Goal: Check status: Check status

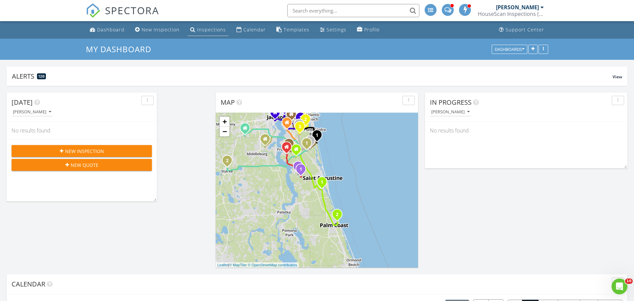
click at [201, 29] on div "Inspections" at bounding box center [211, 29] width 29 height 6
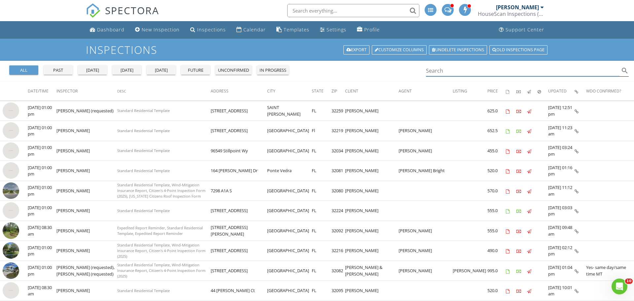
click at [433, 72] on input "Search" at bounding box center [523, 70] width 194 height 11
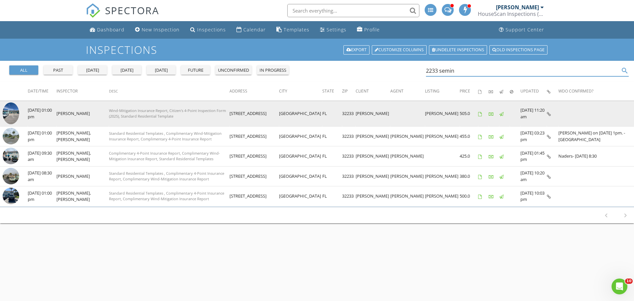
type input "2233 semin"
click at [8, 113] on img at bounding box center [11, 113] width 17 height 22
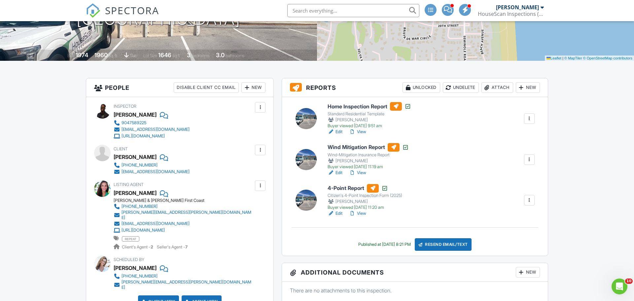
click at [365, 214] on link "View" at bounding box center [357, 213] width 17 height 7
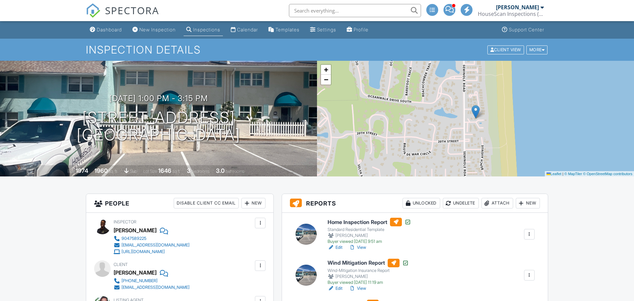
click at [365, 244] on link "View" at bounding box center [357, 247] width 17 height 7
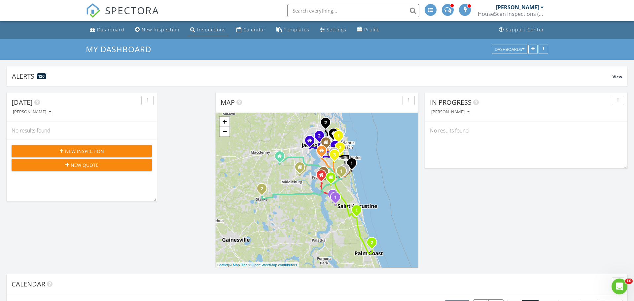
click at [200, 30] on div "Inspections" at bounding box center [211, 29] width 29 height 6
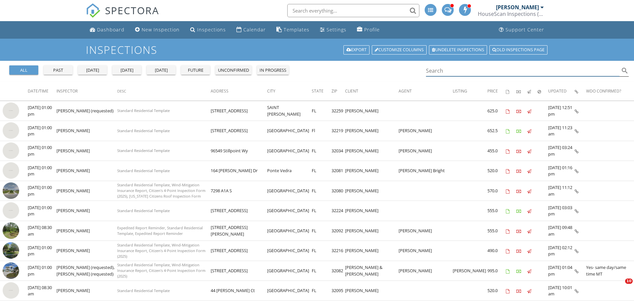
click at [436, 70] on input "Search" at bounding box center [523, 70] width 194 height 11
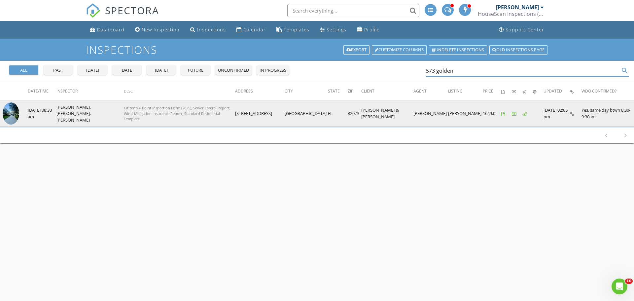
type input "573 golden"
click at [13, 111] on img at bounding box center [11, 113] width 17 height 22
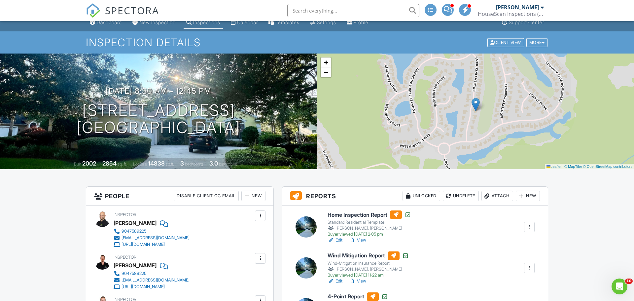
scroll to position [2, 0]
